Goal: Task Accomplishment & Management: Use online tool/utility

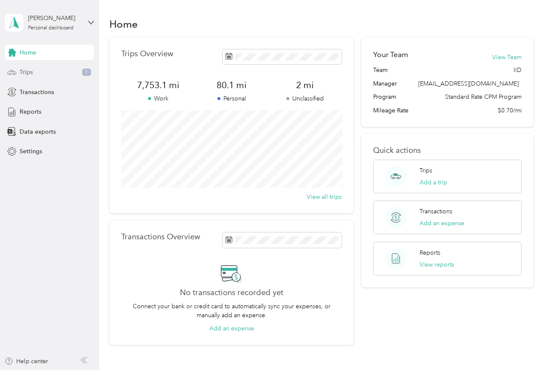
click at [33, 72] on span "Trips" at bounding box center [26, 72] width 13 height 9
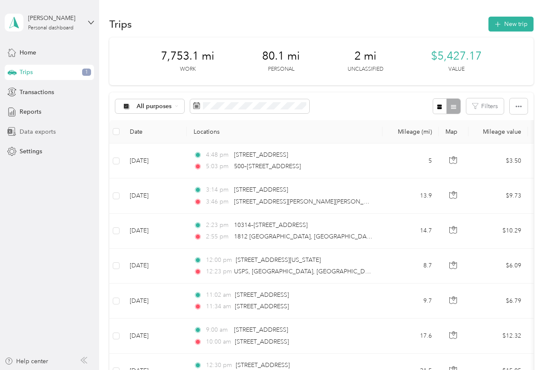
click at [32, 130] on span "Data exports" at bounding box center [38, 131] width 36 height 9
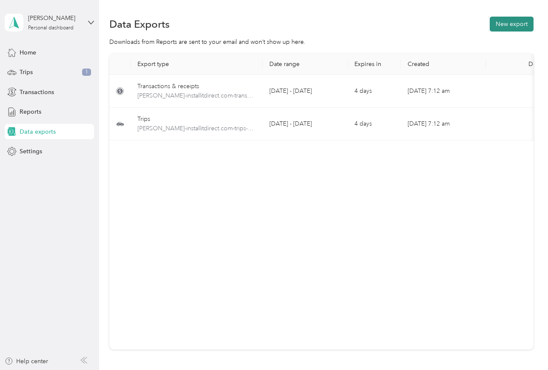
click at [515, 26] on button "New export" at bounding box center [512, 24] width 44 height 15
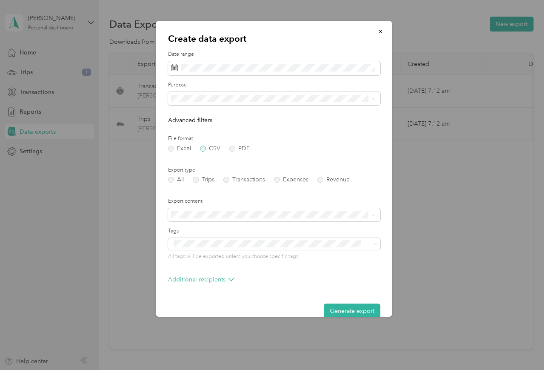
click at [204, 147] on label "CSV" at bounding box center [210, 149] width 20 height 6
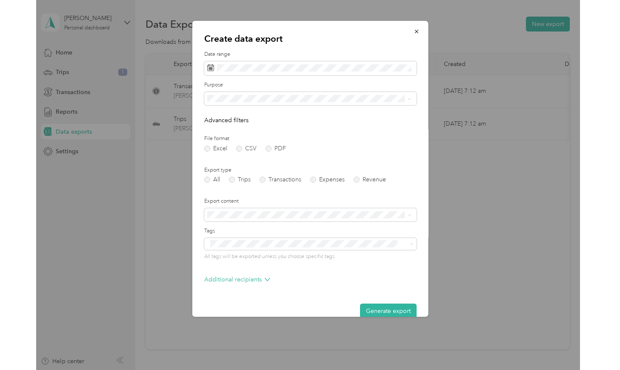
scroll to position [12, 0]
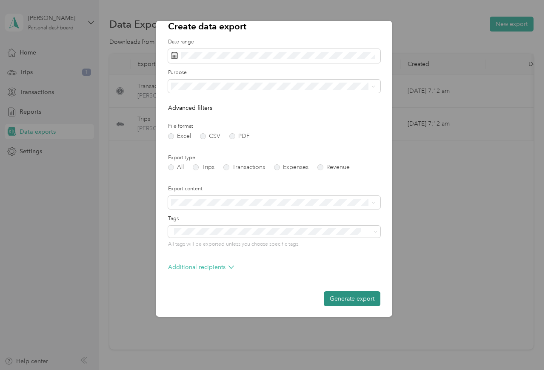
click at [362, 298] on button "Generate export" at bounding box center [352, 298] width 57 height 15
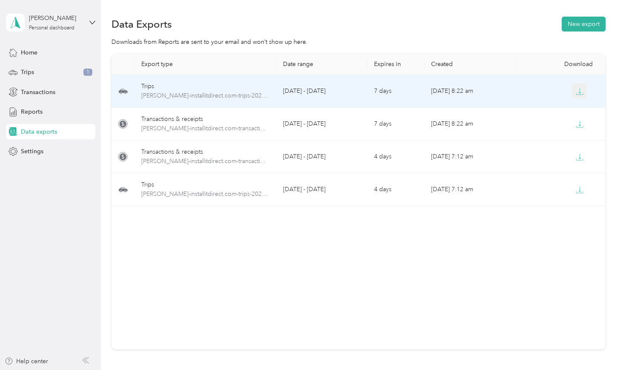
click at [580, 91] on icon "button" at bounding box center [580, 92] width 8 height 8
